Goal: Task Accomplishment & Management: Complete application form

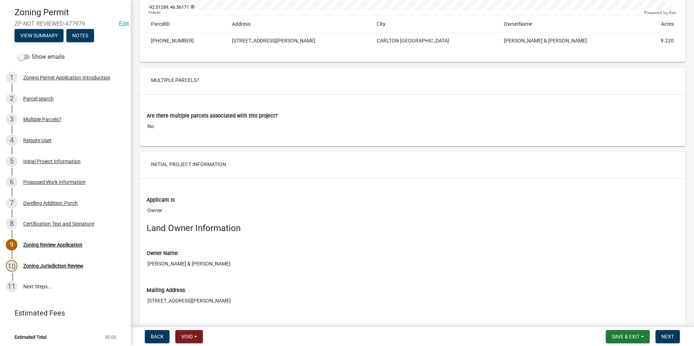
scroll to position [1416, 0]
click at [664, 333] on button "Next" at bounding box center [668, 336] width 24 height 13
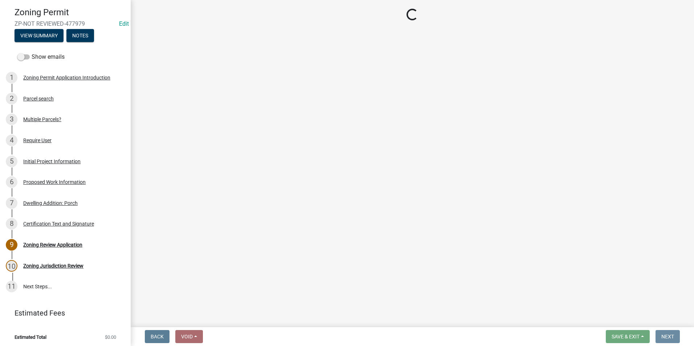
scroll to position [0, 0]
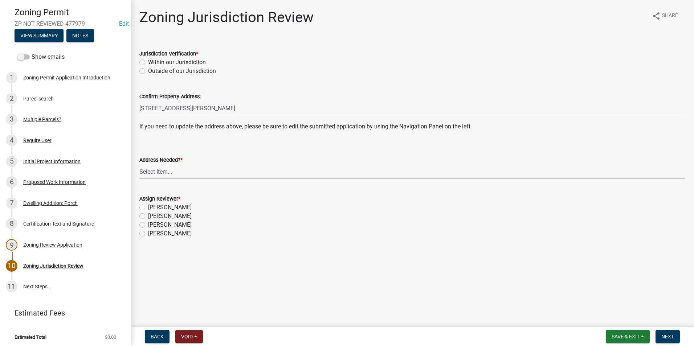
click at [148, 63] on label "Within our Jurisdiction" at bounding box center [177, 62] width 58 height 9
click at [148, 63] on input "Within our Jurisdiction" at bounding box center [150, 60] width 5 height 5
radio input "true"
click at [154, 174] on select "Select Item... Yes No" at bounding box center [412, 171] width 546 height 15
click at [139, 164] on select "Select Item... Yes No" at bounding box center [412, 171] width 546 height 15
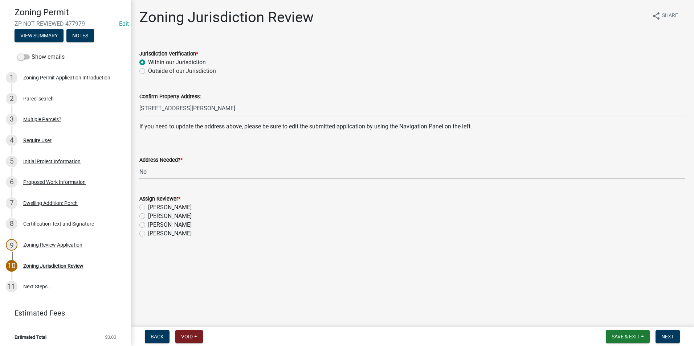
select select "aade736b-b8ba-42e5-ae4c-e00a265c1909"
click at [148, 215] on label "[PERSON_NAME]" at bounding box center [170, 216] width 44 height 9
click at [148, 215] on input "[PERSON_NAME]" at bounding box center [150, 214] width 5 height 5
radio input "true"
click at [677, 336] on button "Next" at bounding box center [668, 336] width 24 height 13
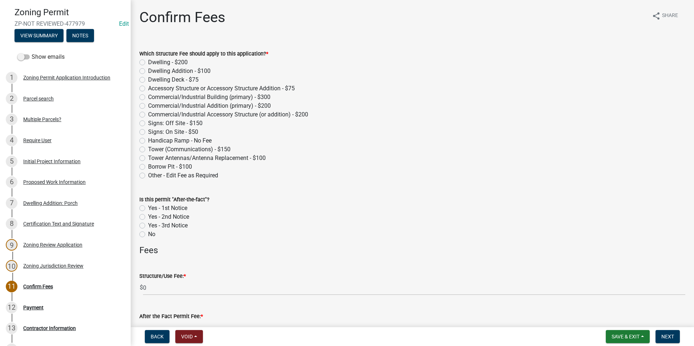
click at [148, 87] on label "Accessory Structure or Accessory Structure Addition - $75" at bounding box center [221, 88] width 147 height 9
click at [148, 87] on input "Accessory Structure or Accessory Structure Addition - $75" at bounding box center [150, 86] width 5 height 5
radio input "true"
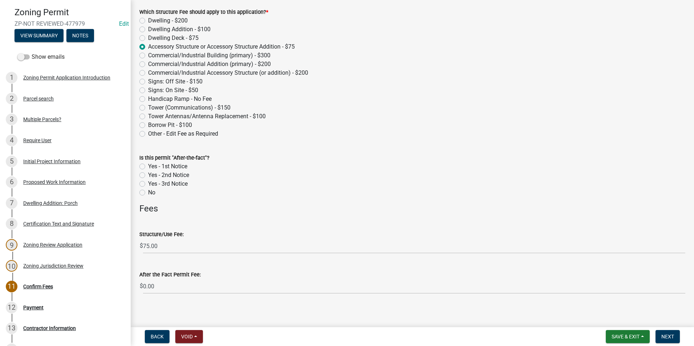
scroll to position [46, 0]
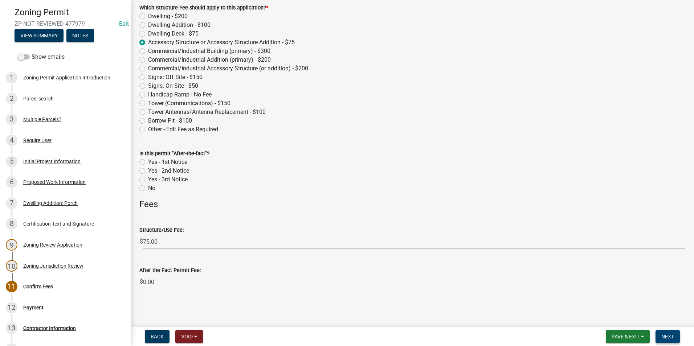
click at [666, 336] on span "Next" at bounding box center [667, 337] width 13 height 6
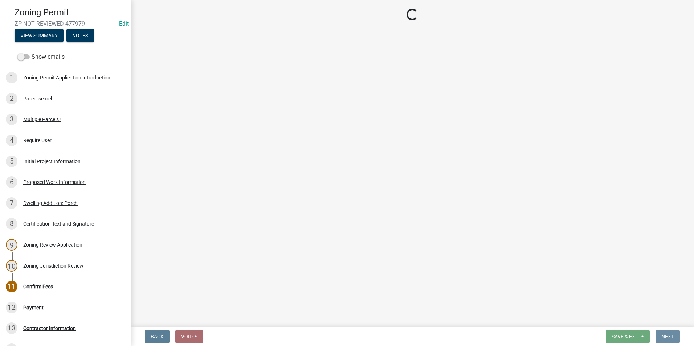
scroll to position [0, 0]
